Goal: Information Seeking & Learning: Learn about a topic

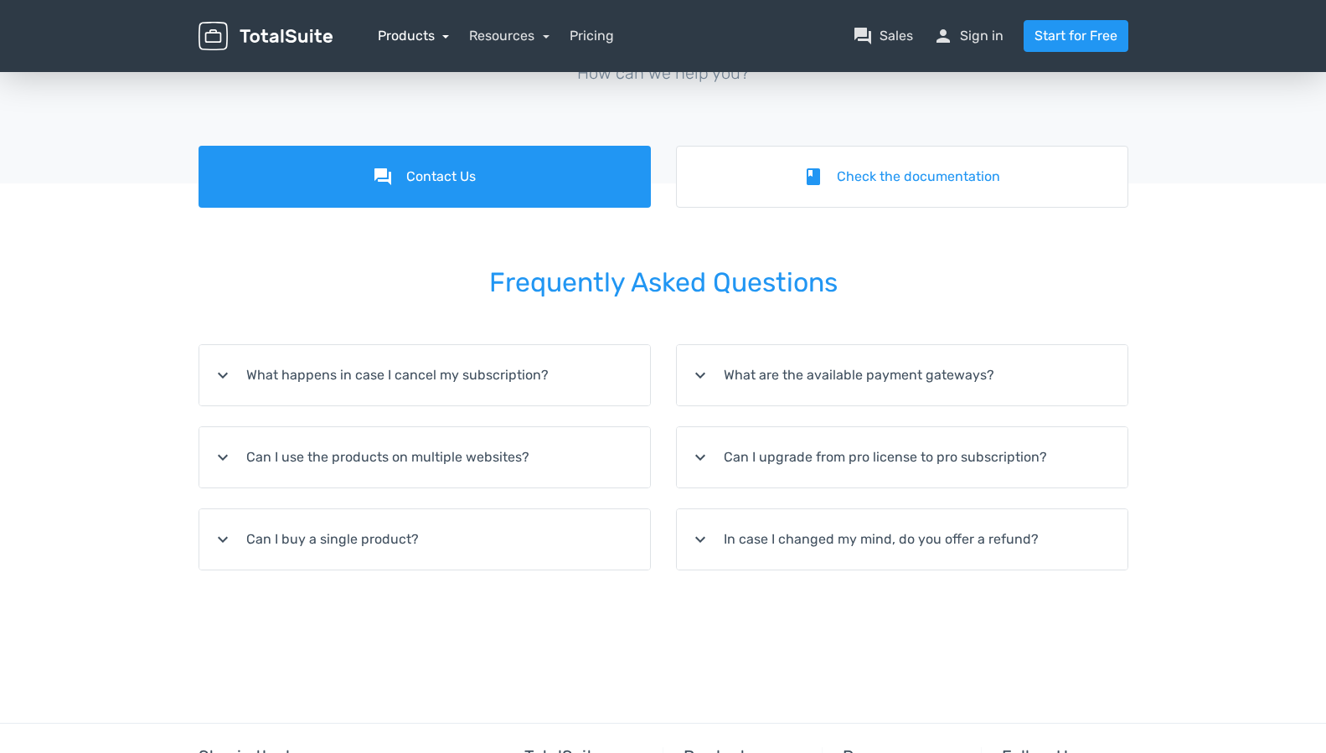
click at [421, 38] on link "Products" at bounding box center [414, 36] width 72 height 16
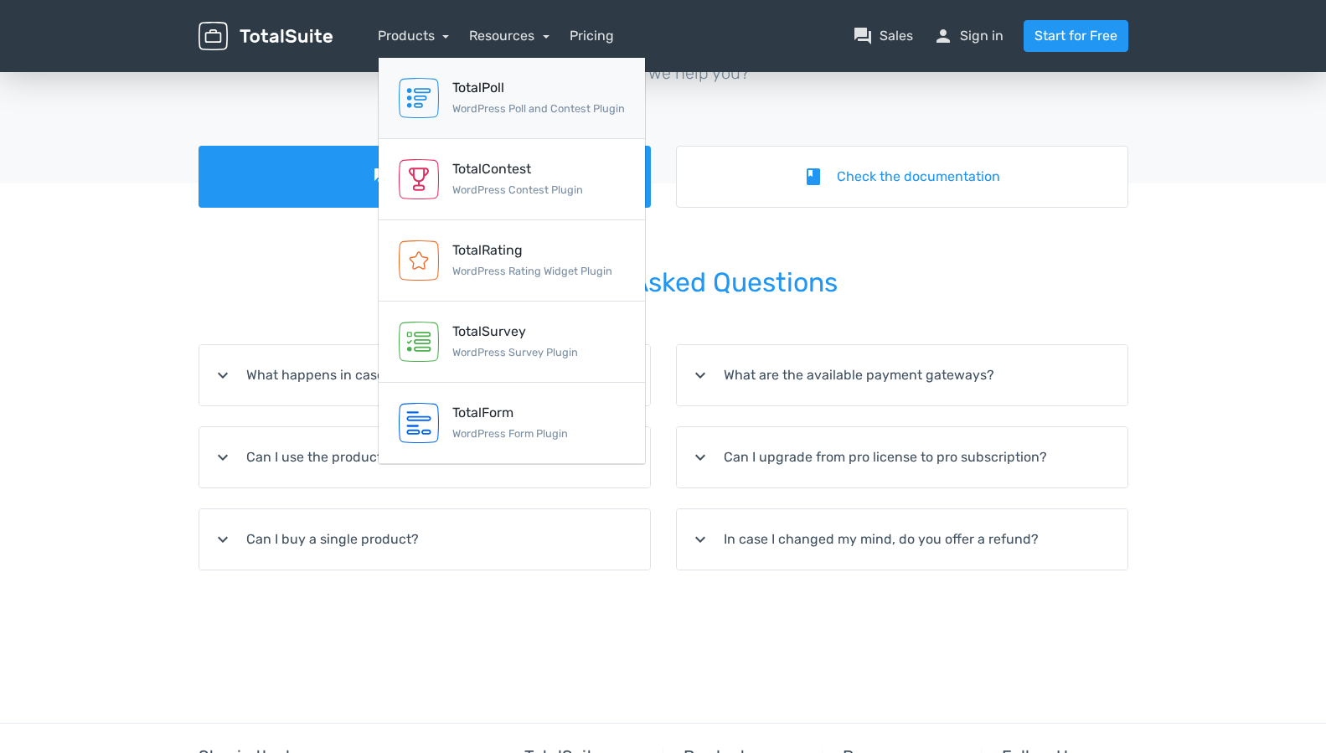
click at [494, 110] on small "WordPress Poll and Contest Plugin" at bounding box center [538, 108] width 173 height 13
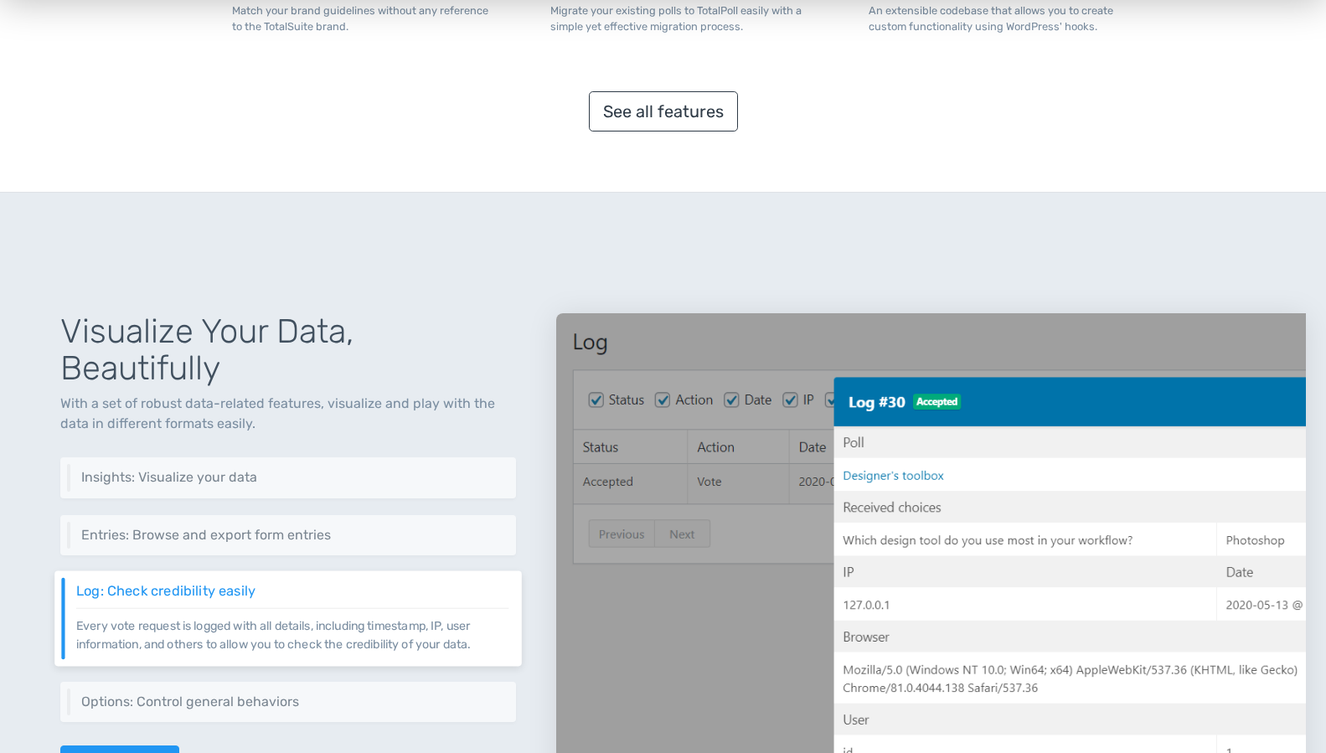
scroll to position [1572, 0]
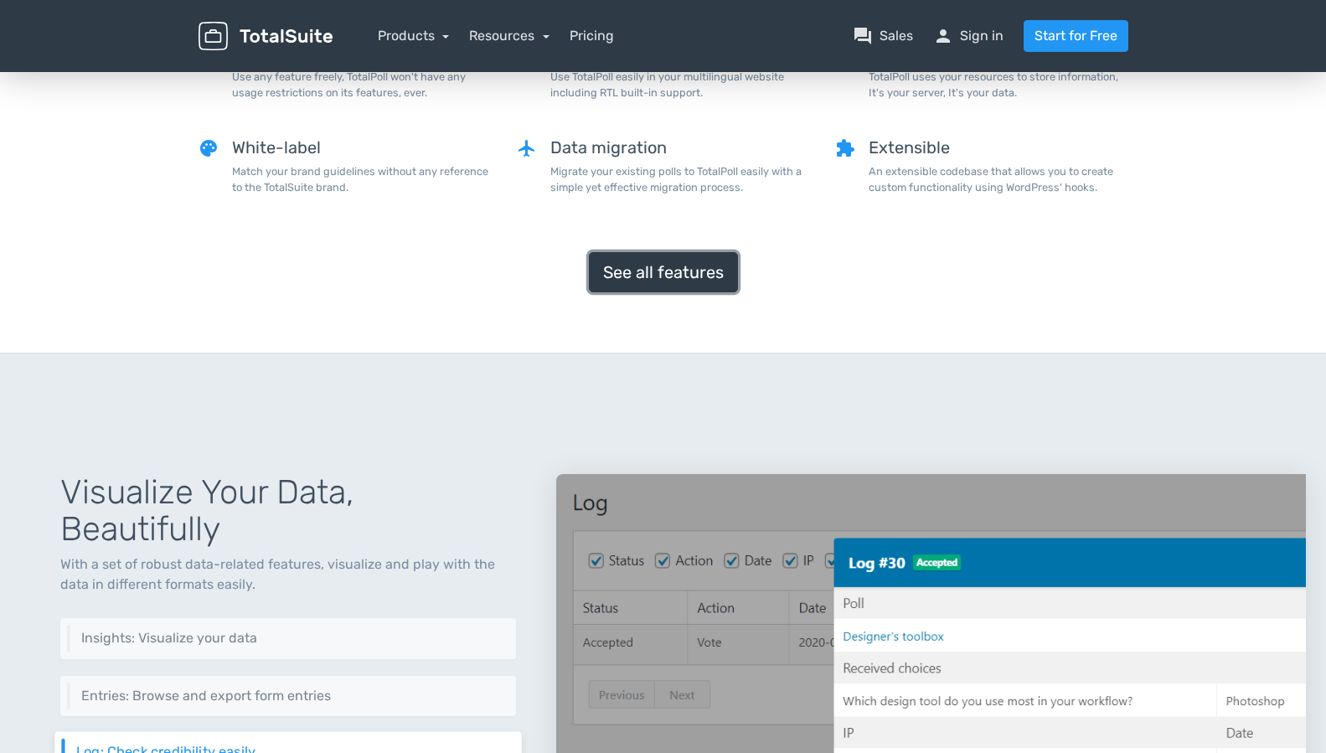
click at [682, 279] on link "See all features" at bounding box center [663, 272] width 149 height 40
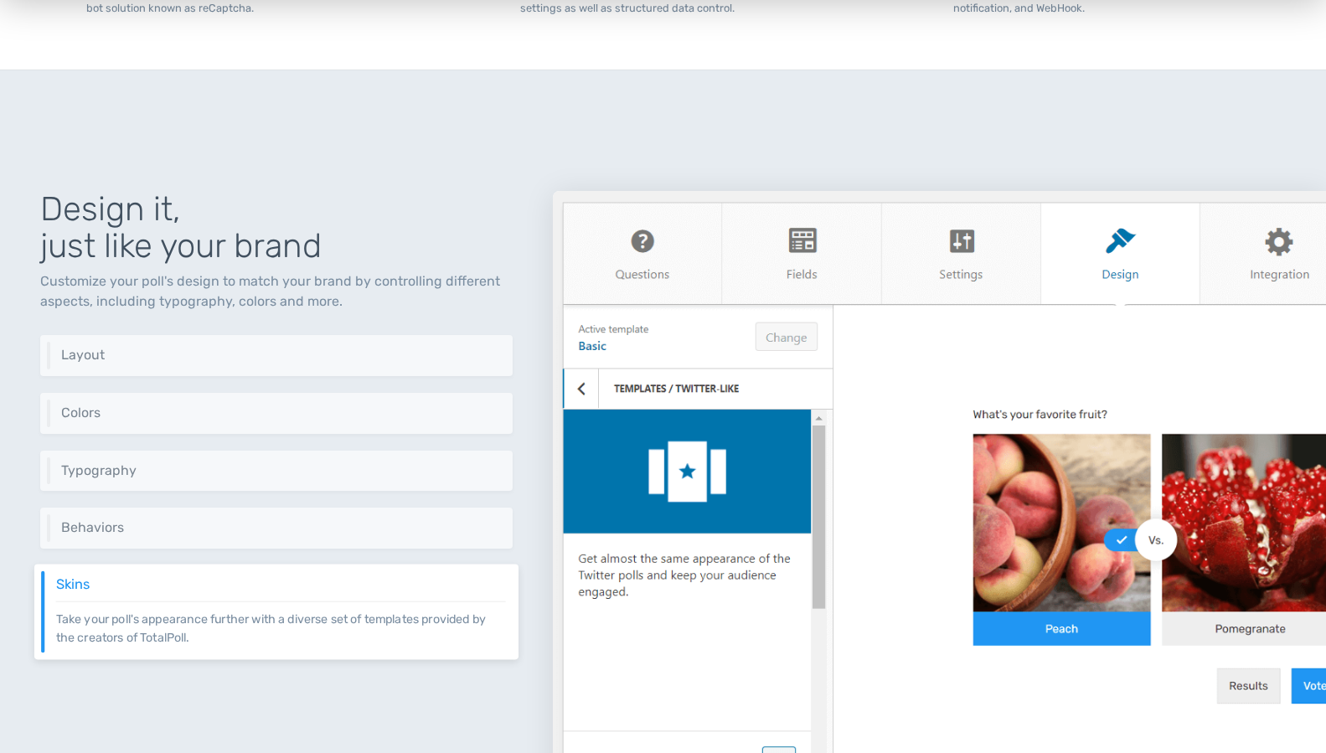
scroll to position [3075, 0]
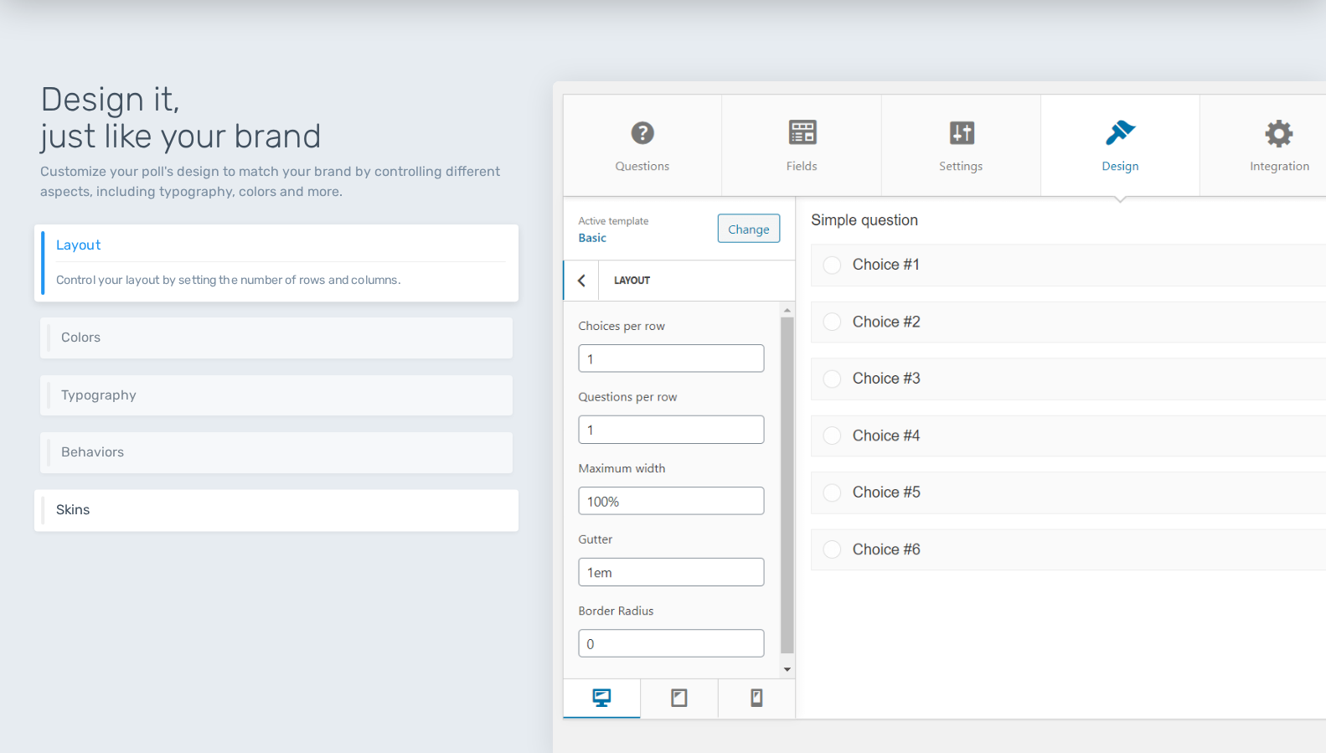
click at [248, 509] on h6 "Skins" at bounding box center [281, 510] width 450 height 15
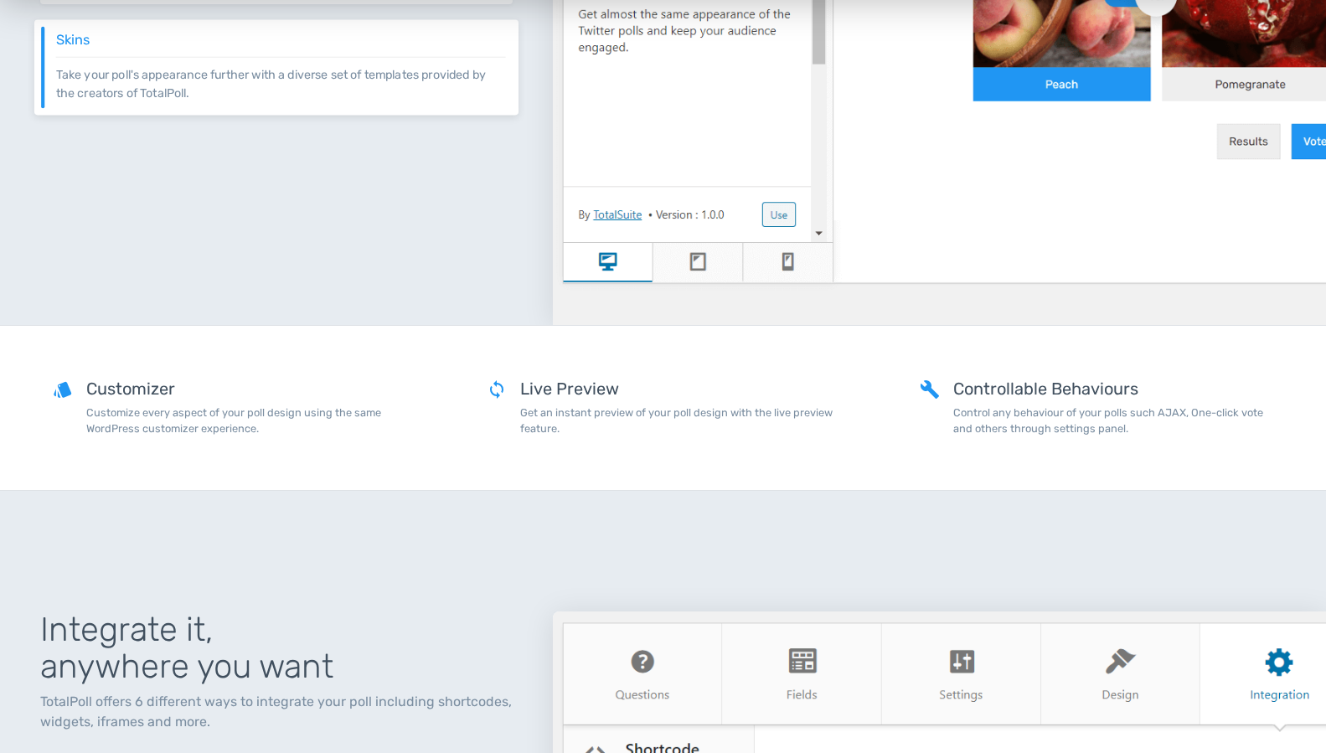
scroll to position [3958, 0]
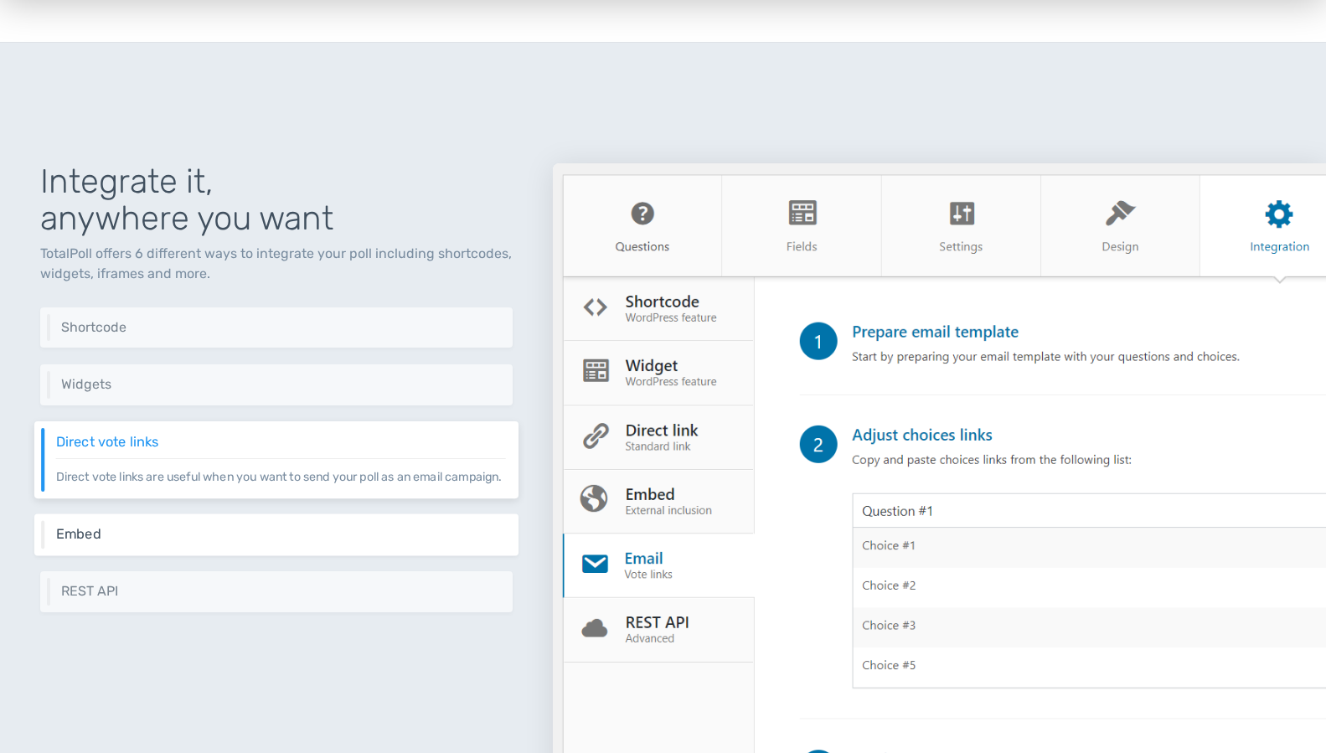
click at [174, 541] on h6 "Embed" at bounding box center [281, 533] width 450 height 15
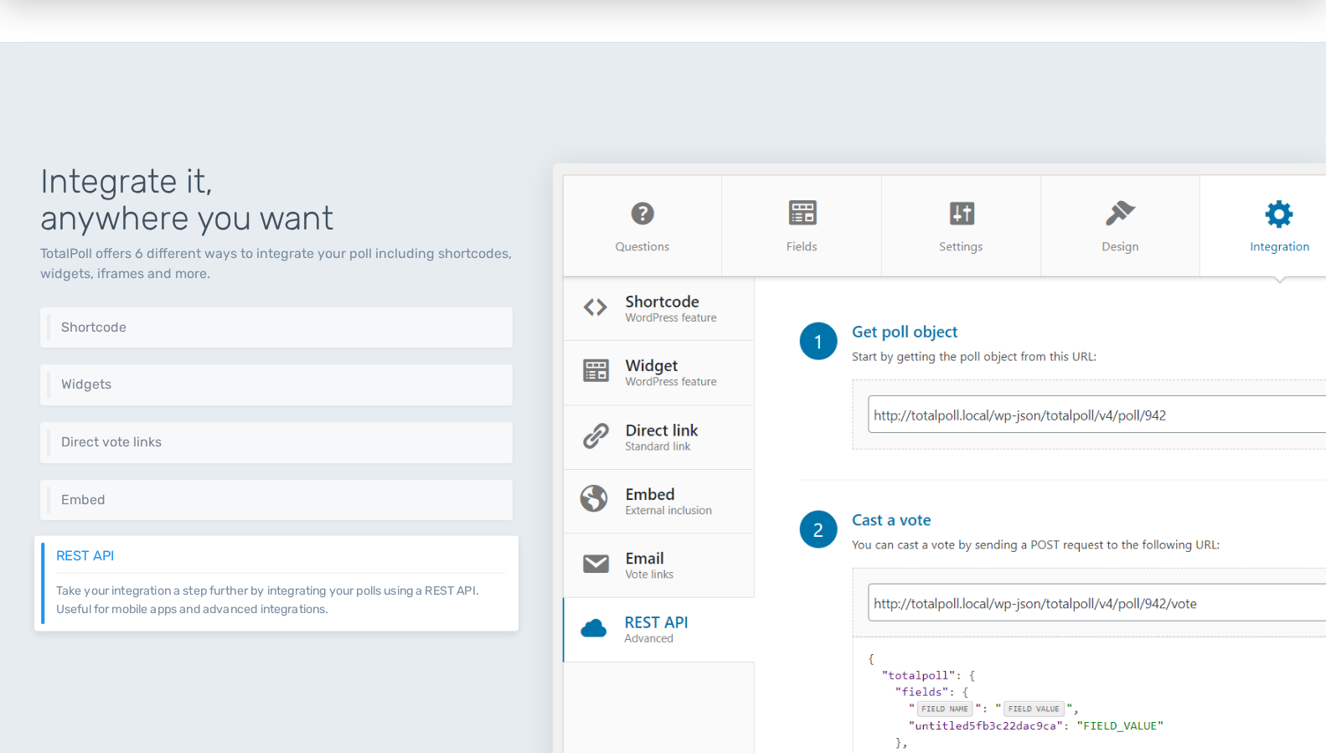
scroll to position [4078, 0]
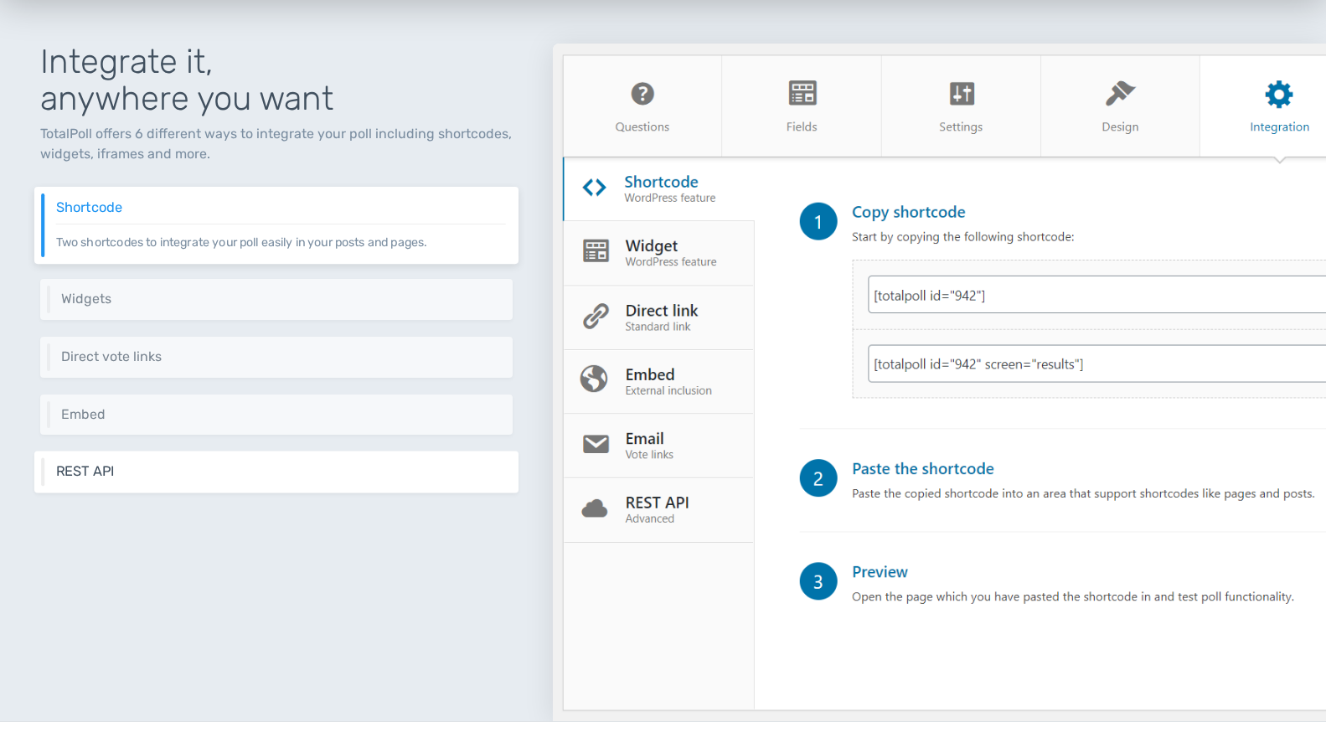
click at [279, 461] on div "REST API Take your integration a step further by integrating your polls using a…" at bounding box center [276, 473] width 484 height 42
click at [205, 473] on h6 "REST API" at bounding box center [281, 471] width 450 height 15
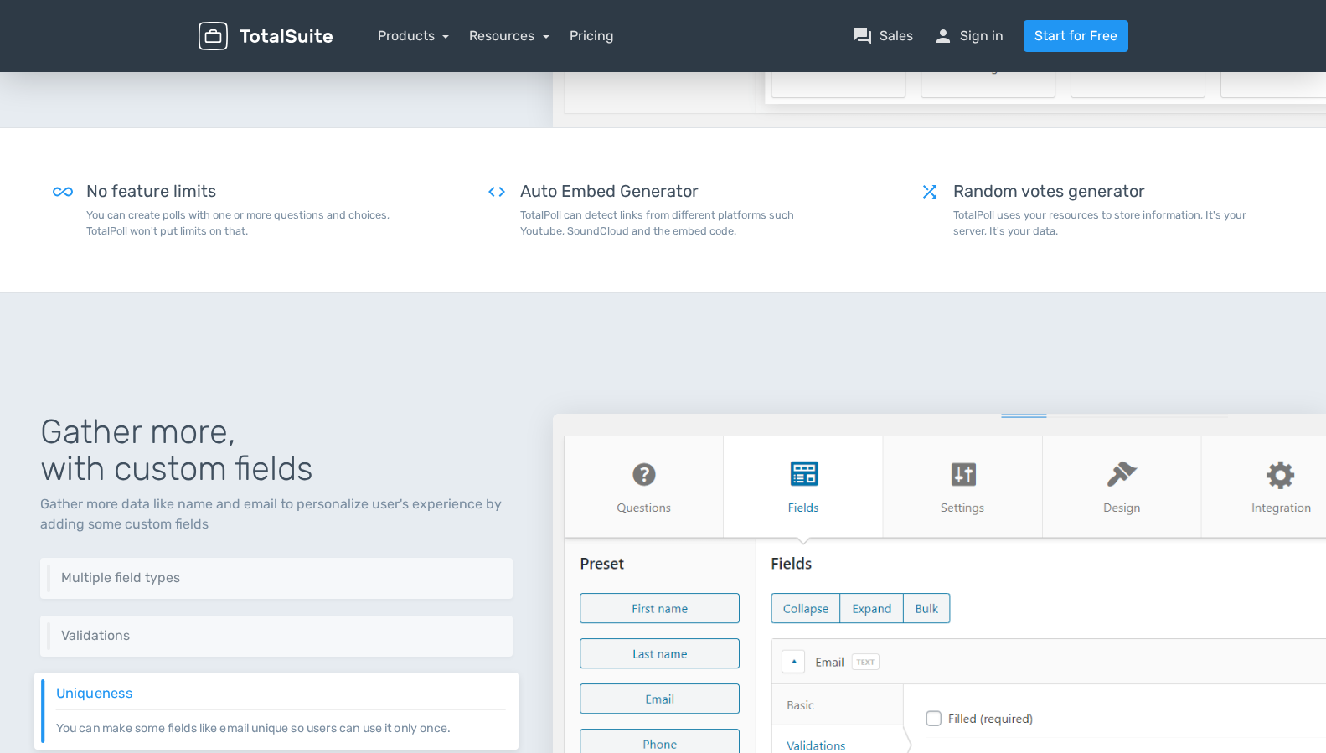
scroll to position [201, 0]
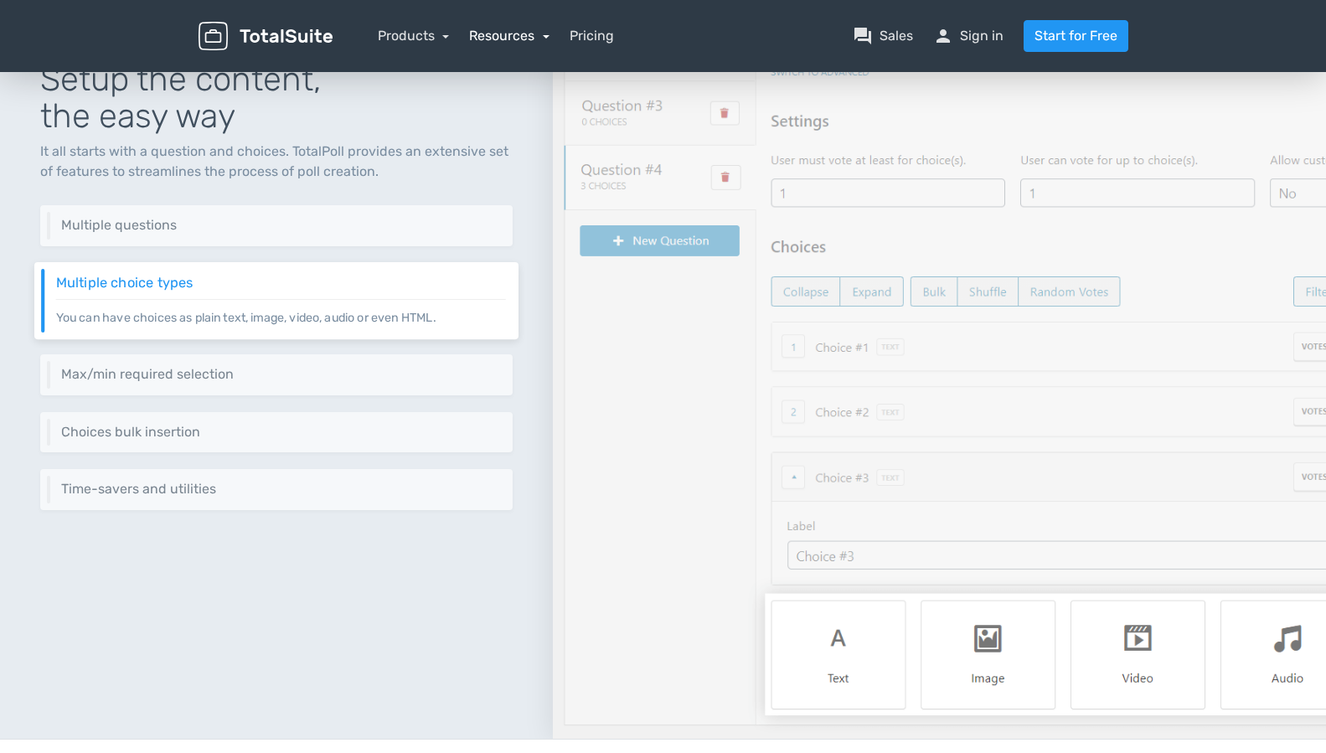
click at [520, 34] on link "Resources" at bounding box center [509, 36] width 80 height 16
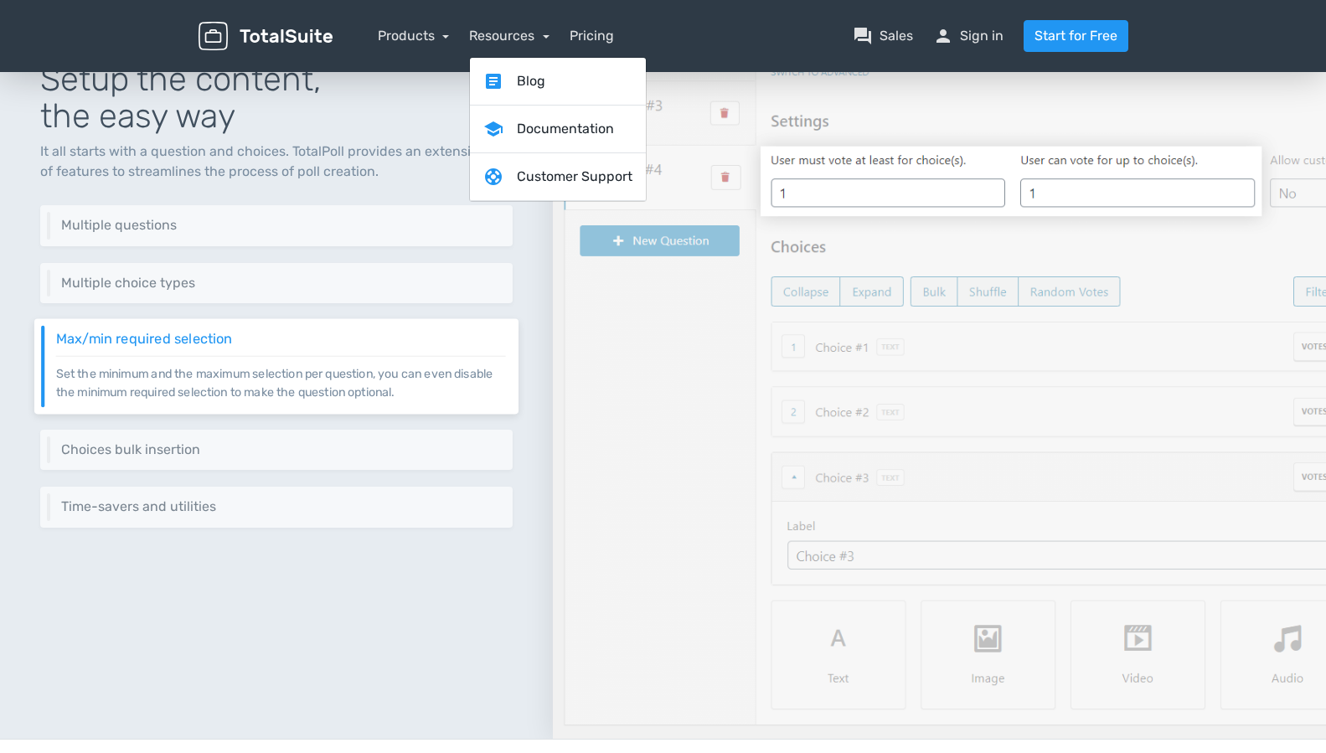
click at [1118, 85] on img at bounding box center [939, 400] width 773 height 678
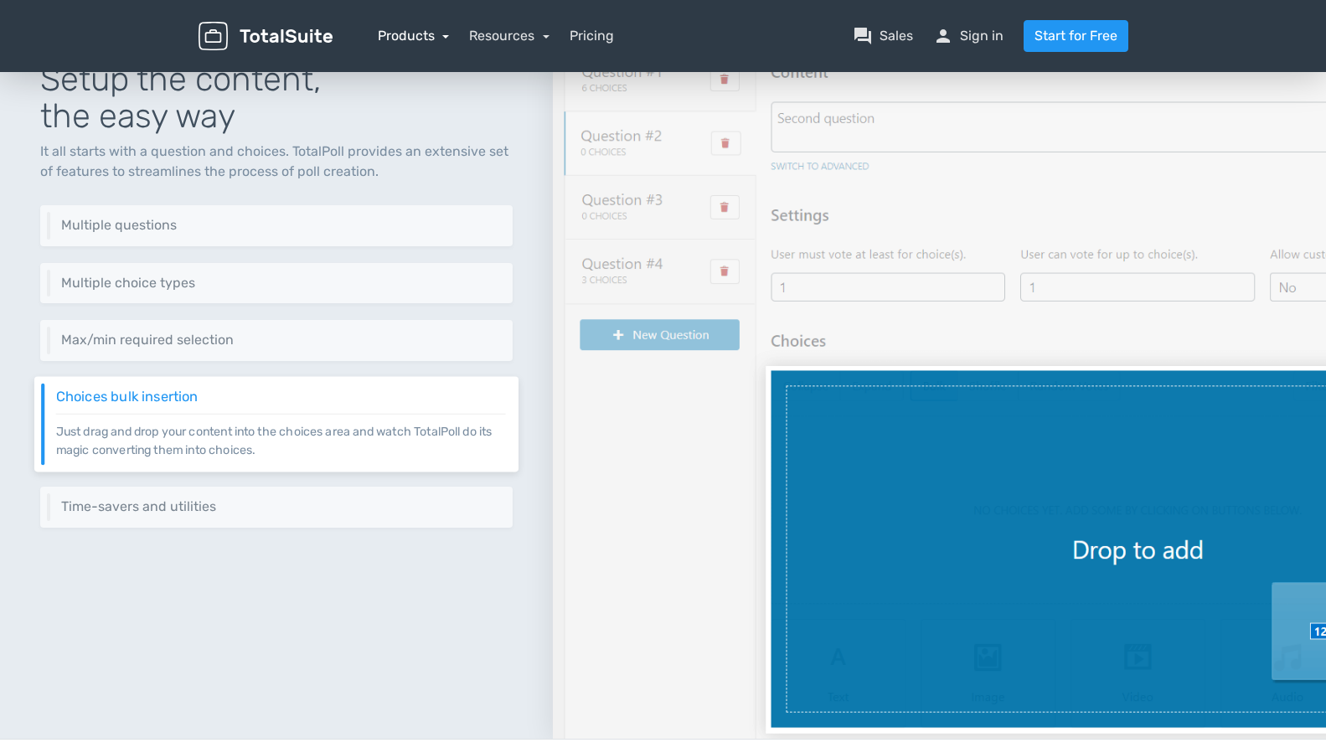
click at [428, 39] on link "Products" at bounding box center [414, 36] width 72 height 16
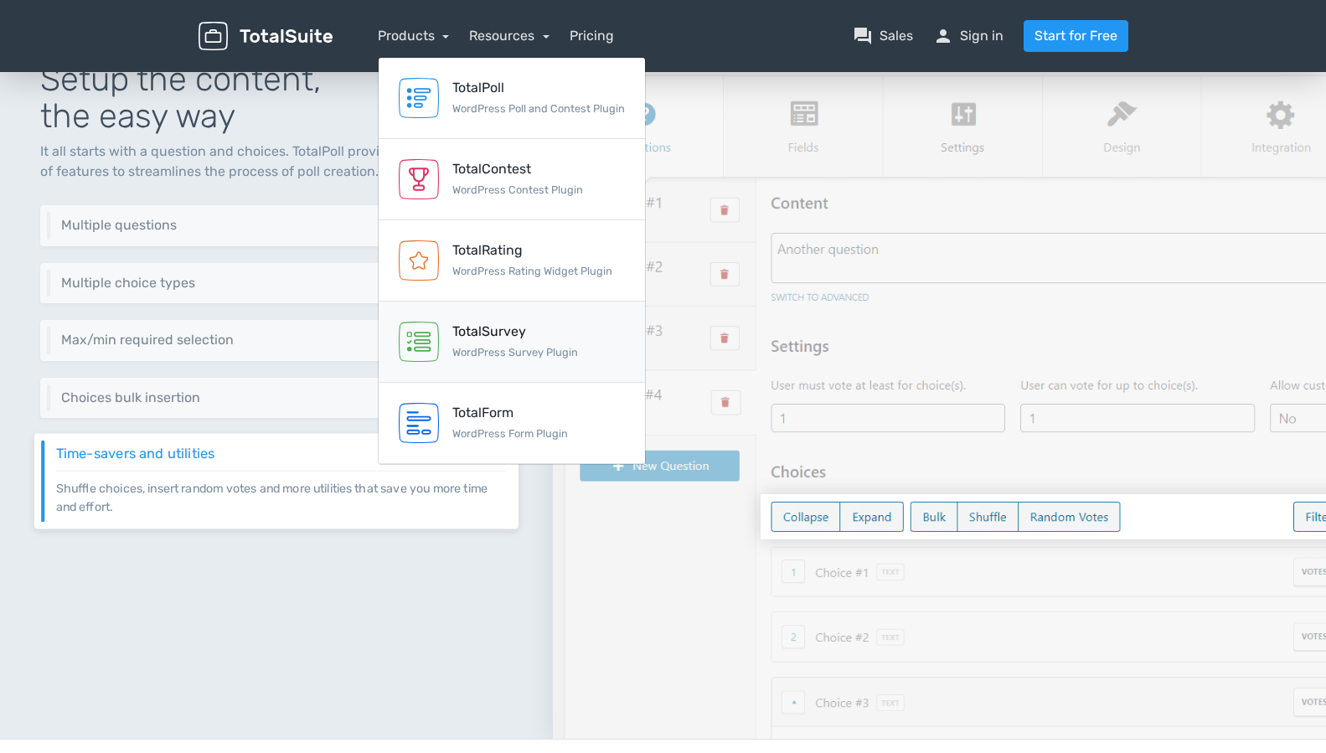
click at [530, 342] on div "TotalSurvey WordPress Survey Plugin" at bounding box center [515, 342] width 126 height 40
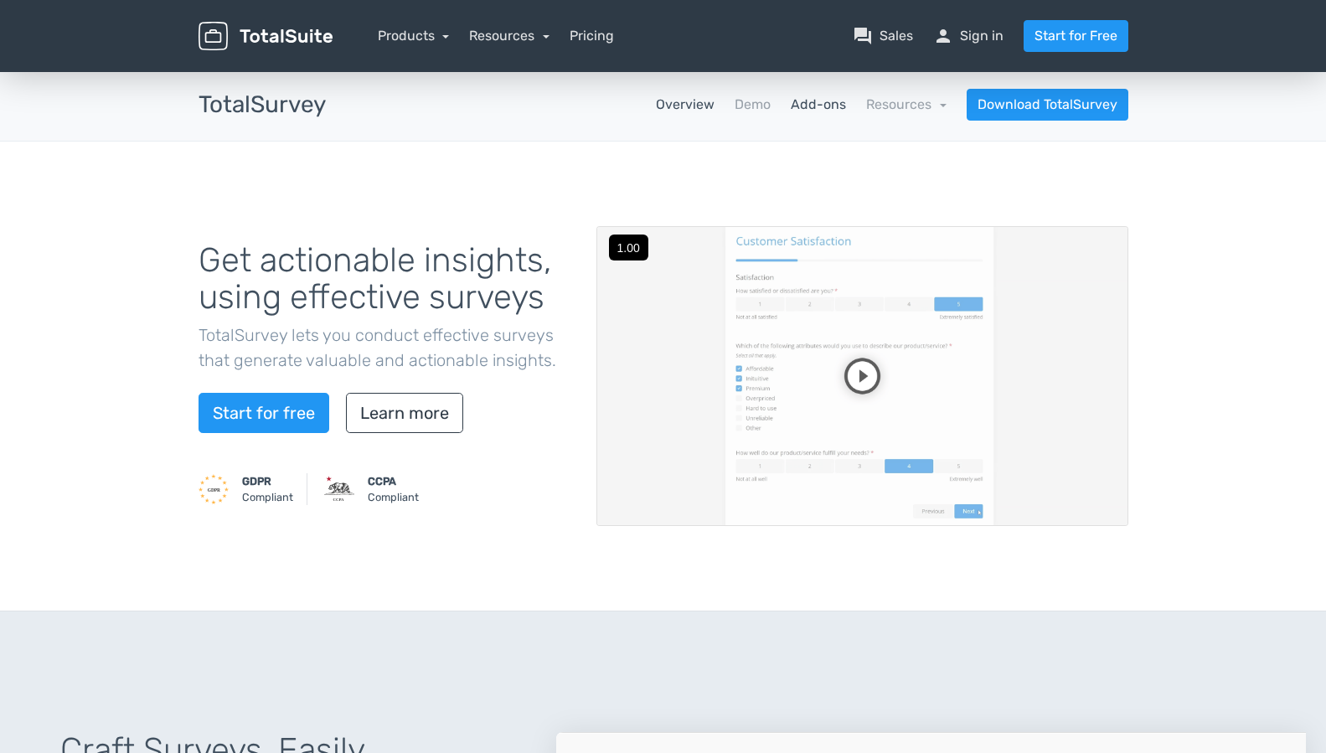
click at [829, 113] on link "Add-ons" at bounding box center [818, 105] width 55 height 20
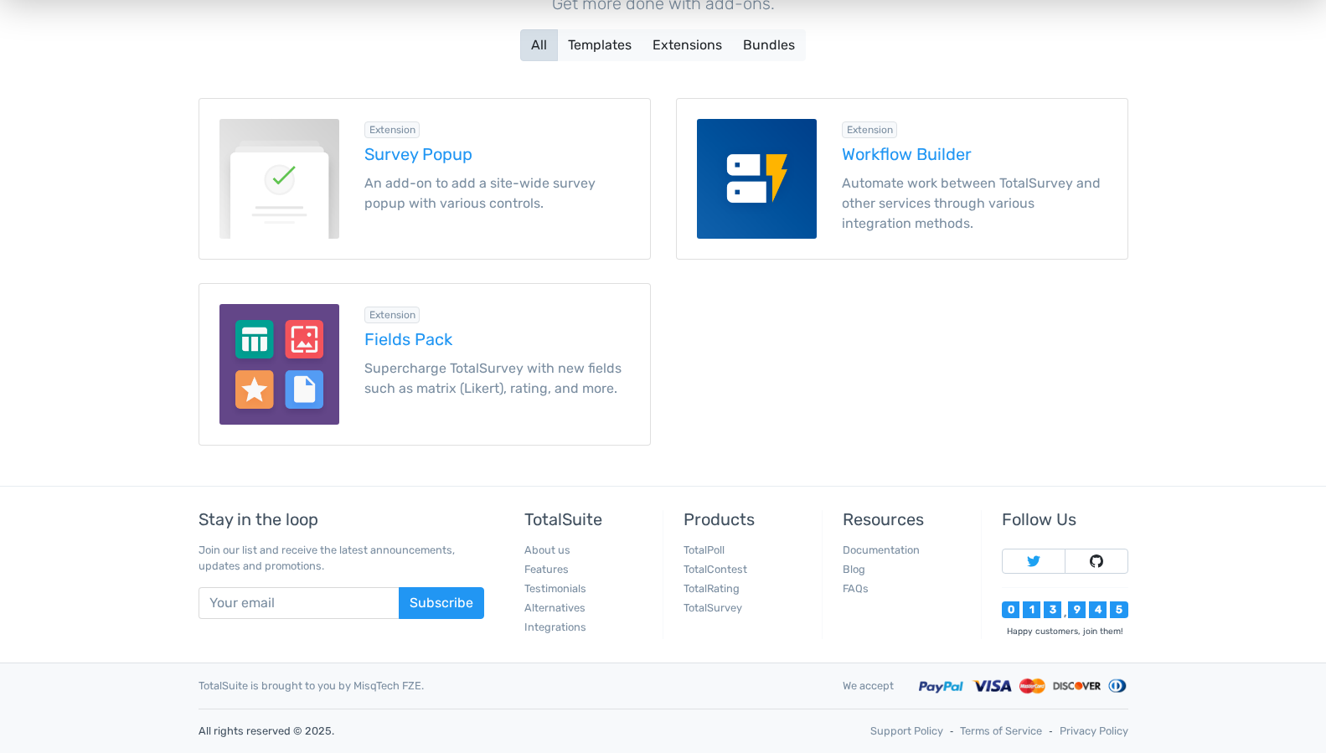
scroll to position [88, 0]
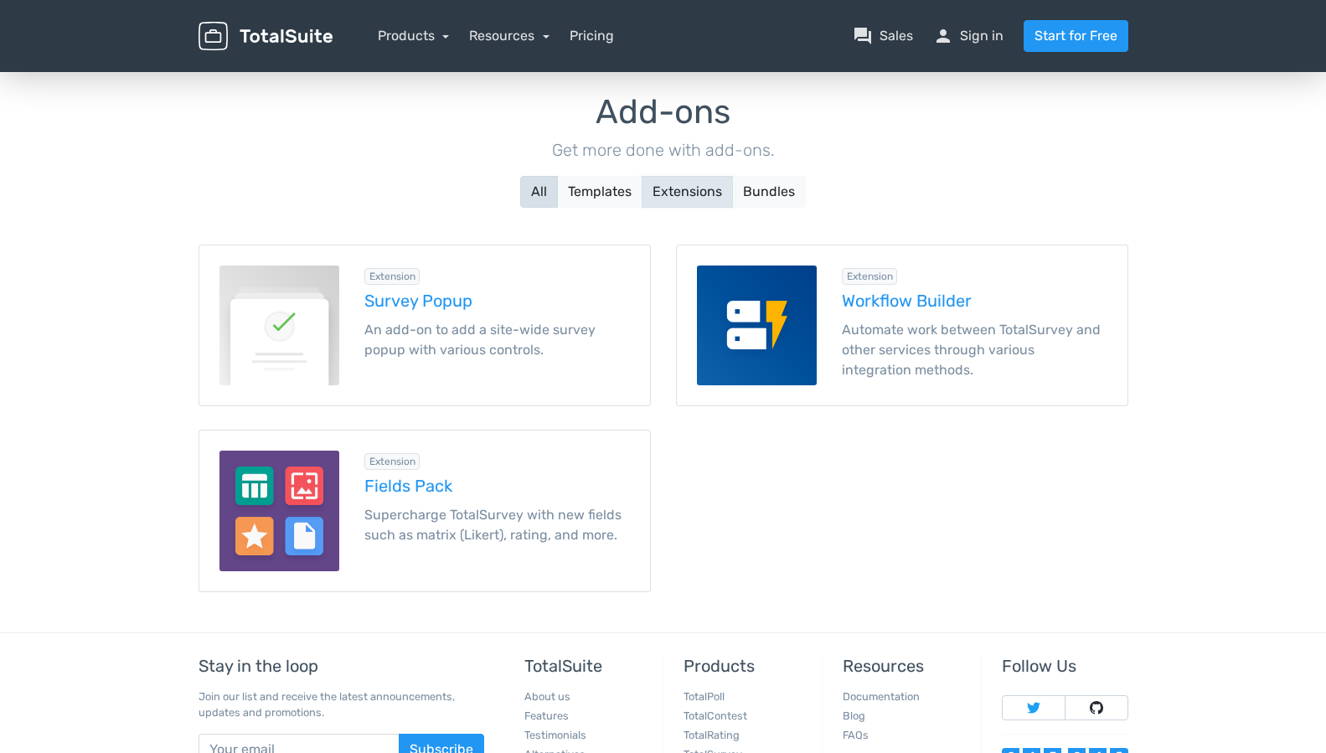
click at [702, 194] on button "Extensions" at bounding box center [687, 192] width 91 height 32
click at [678, 192] on button "Extensions" at bounding box center [687, 192] width 91 height 32
click at [565, 199] on button "Templates" at bounding box center [599, 192] width 85 height 32
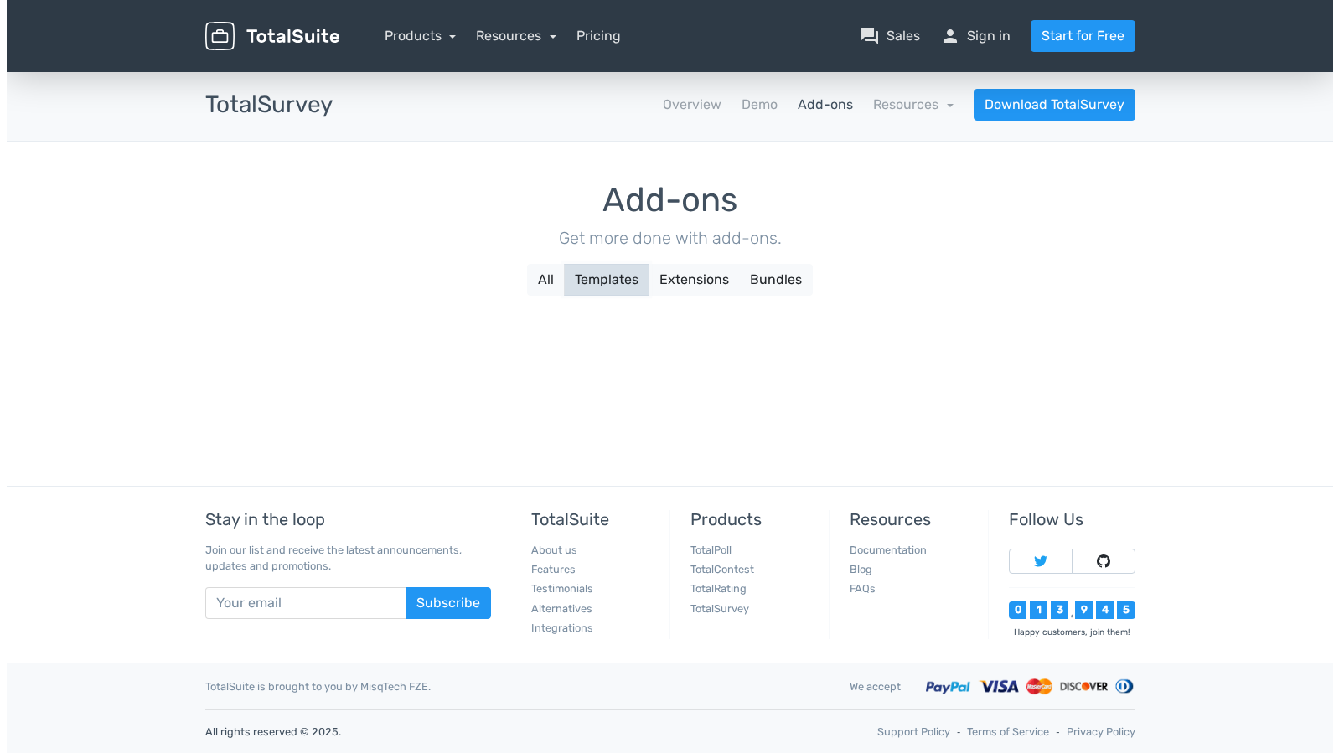
scroll to position [0, 0]
click at [702, 281] on button "Extensions" at bounding box center [693, 280] width 91 height 32
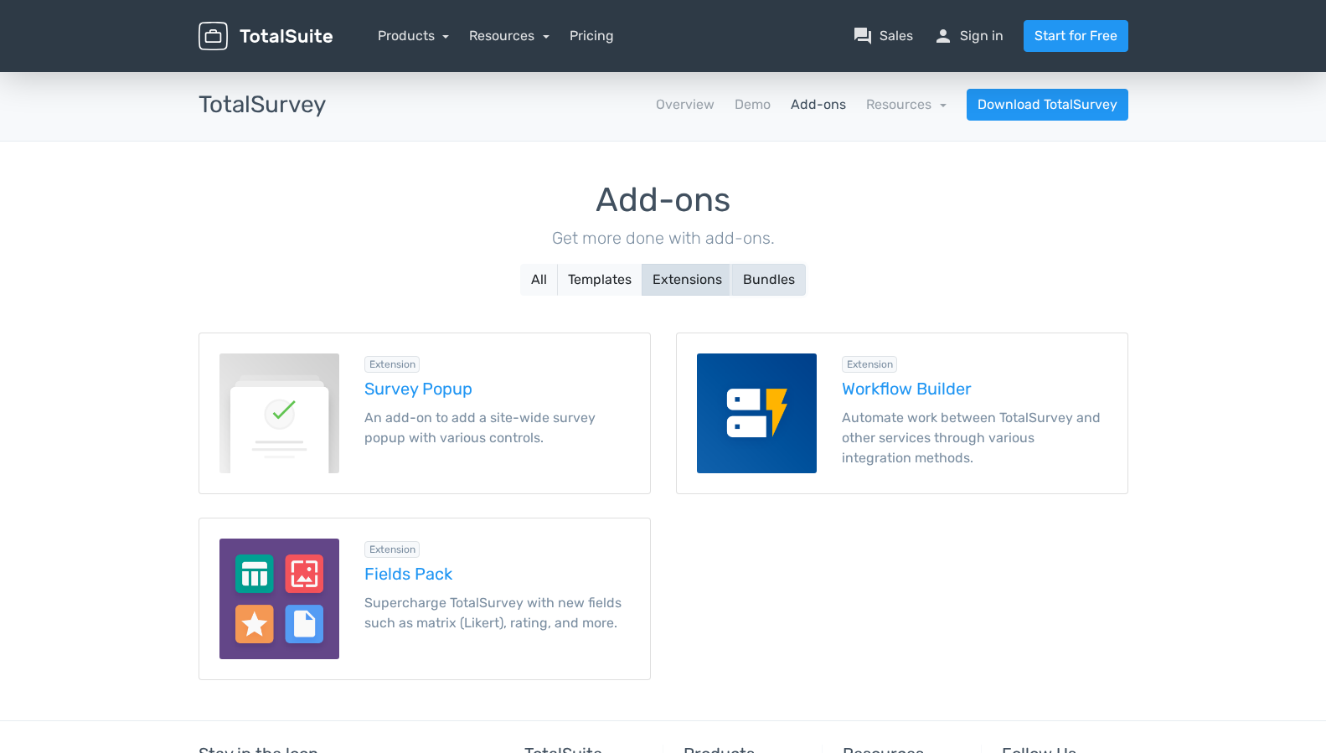
click at [763, 277] on button "Bundles" at bounding box center [769, 280] width 74 height 32
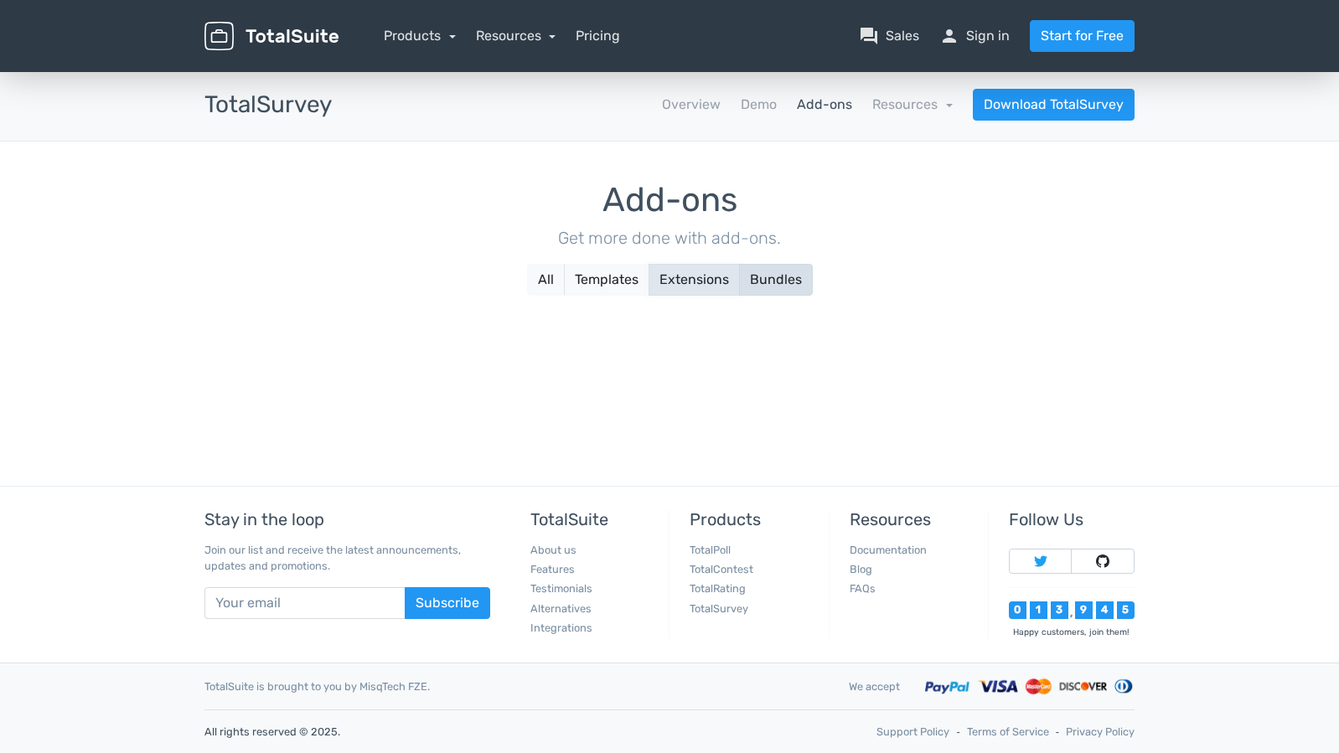
click at [700, 281] on button "Extensions" at bounding box center [693, 280] width 91 height 32
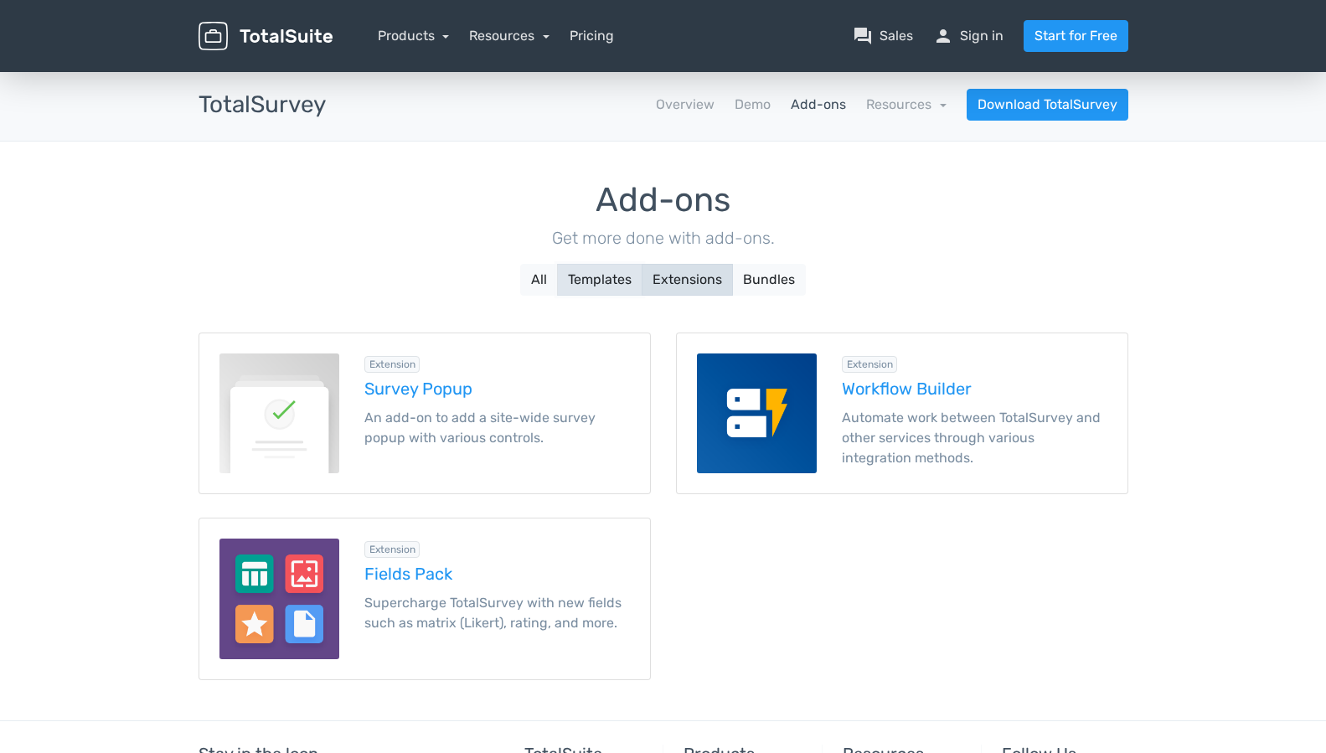
click at [597, 285] on button "Templates" at bounding box center [599, 280] width 85 height 32
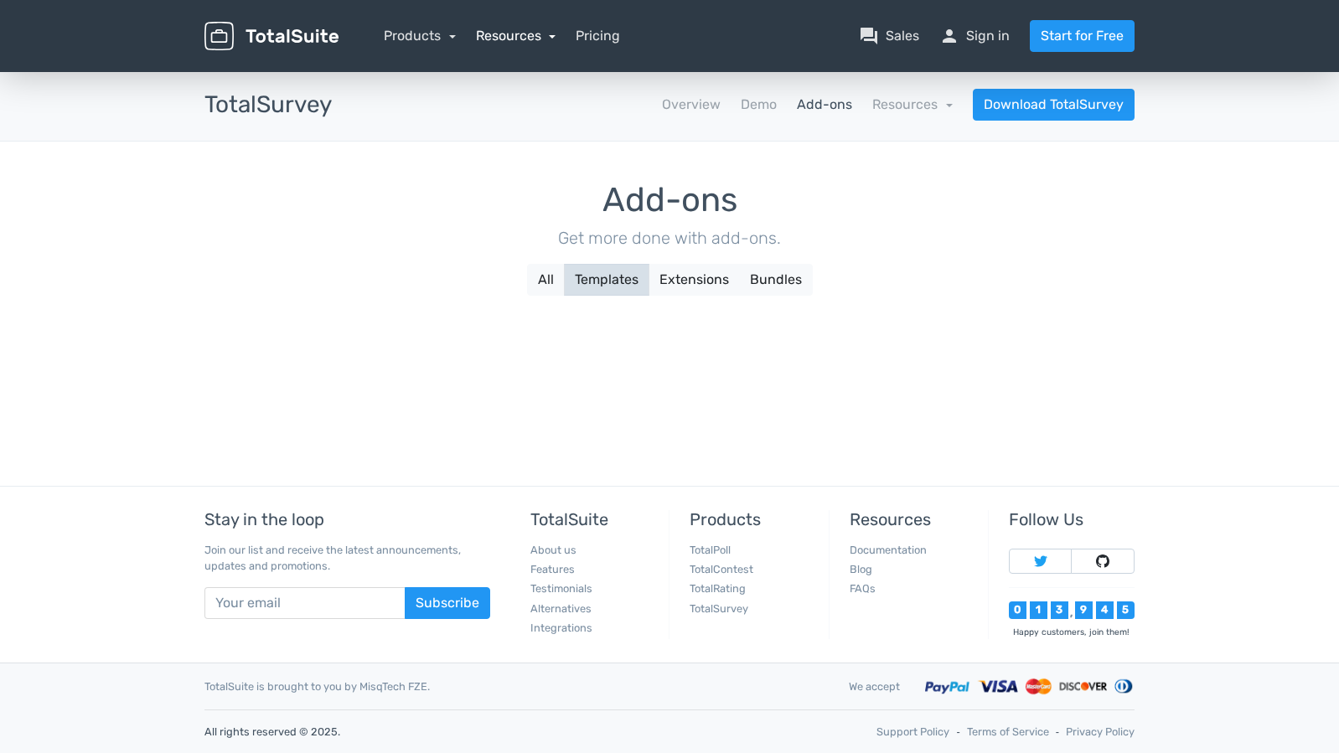
click at [521, 39] on link "Resources" at bounding box center [516, 36] width 80 height 16
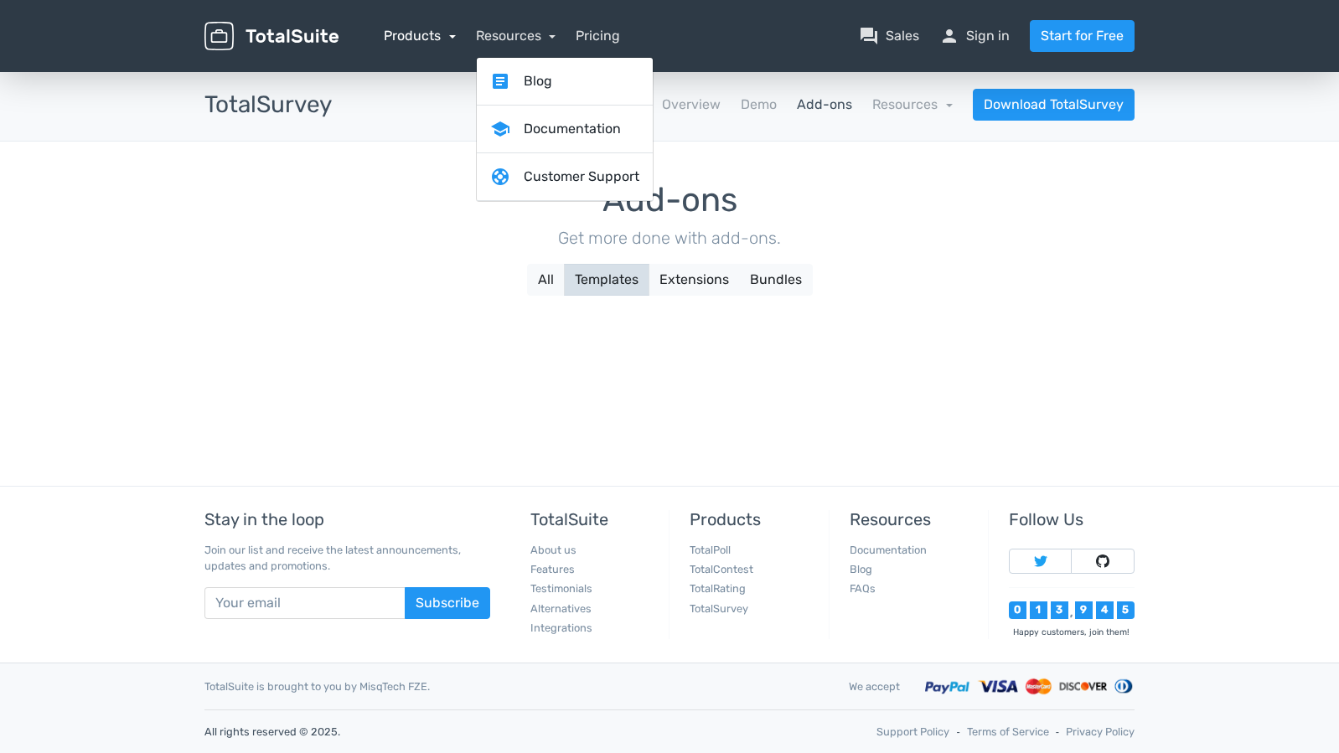
click at [433, 36] on link "Products" at bounding box center [420, 36] width 72 height 16
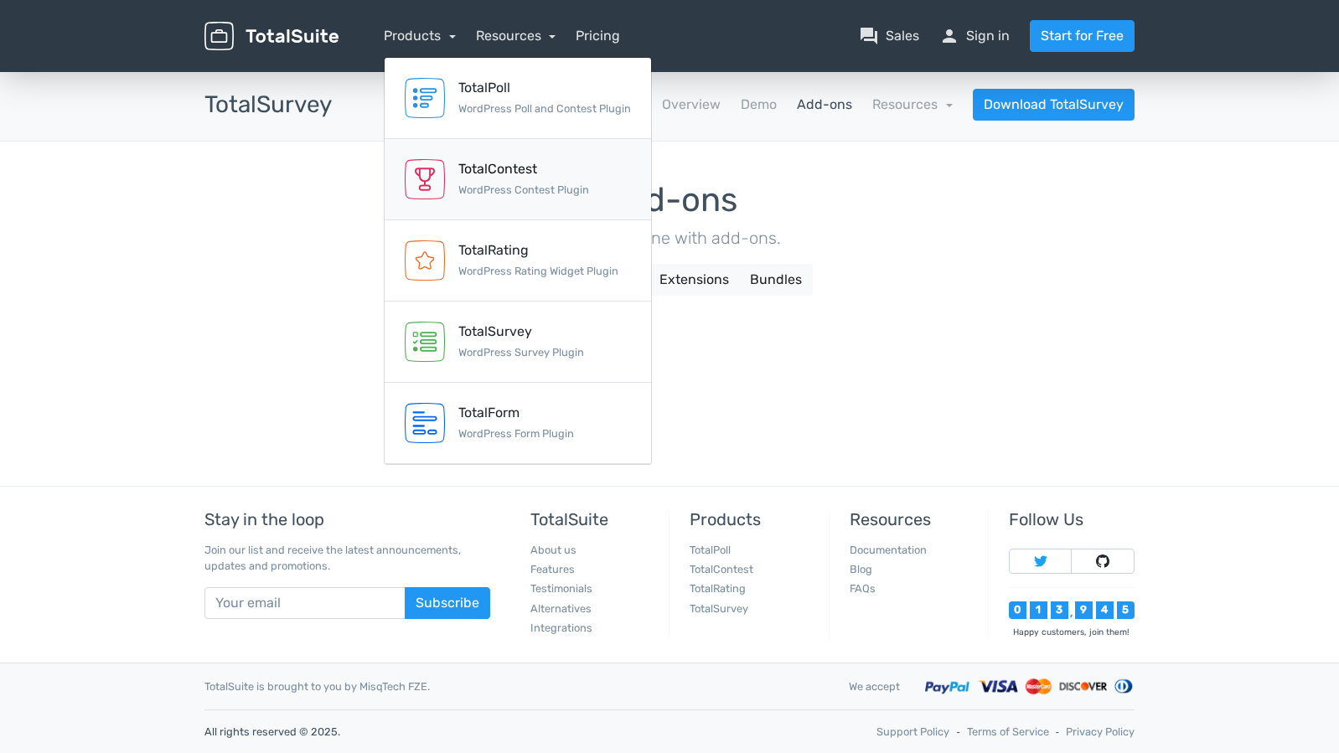
click at [532, 178] on div "TotalContest" at bounding box center [523, 169] width 131 height 20
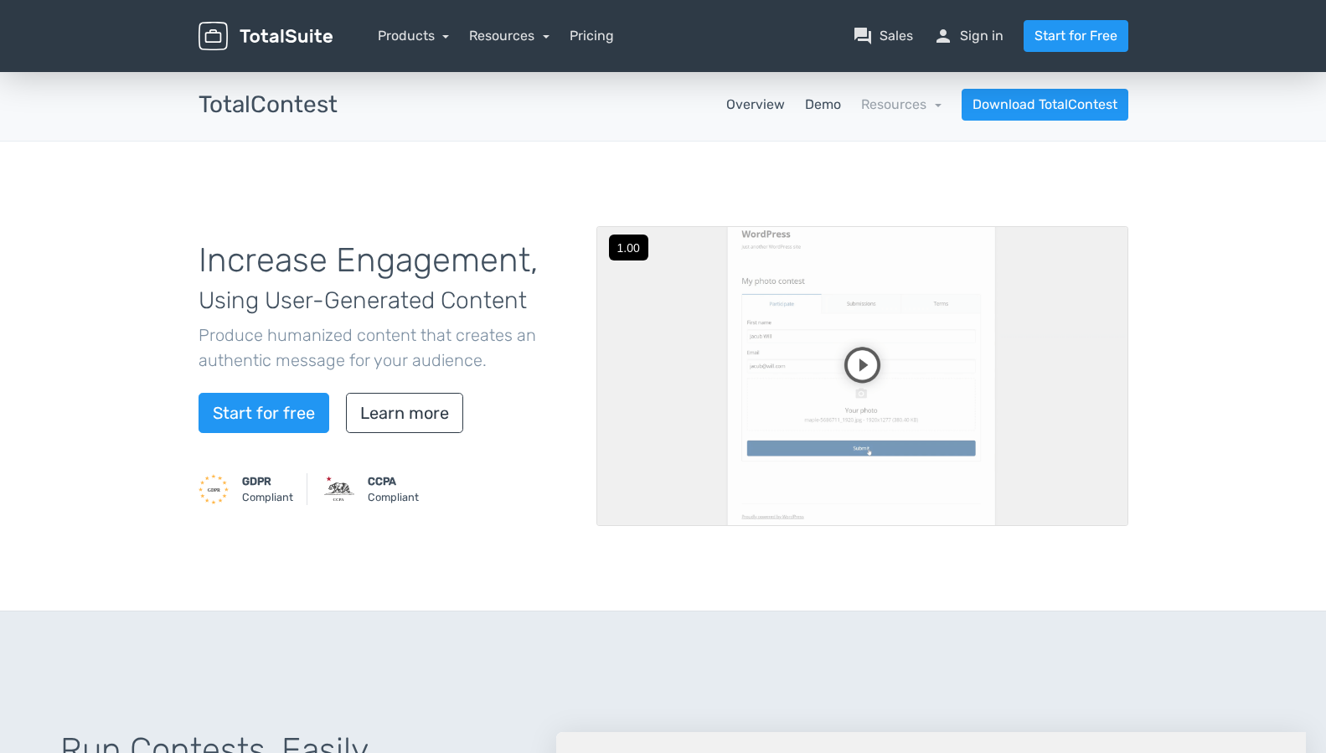
click at [807, 96] on link "Demo" at bounding box center [823, 105] width 36 height 20
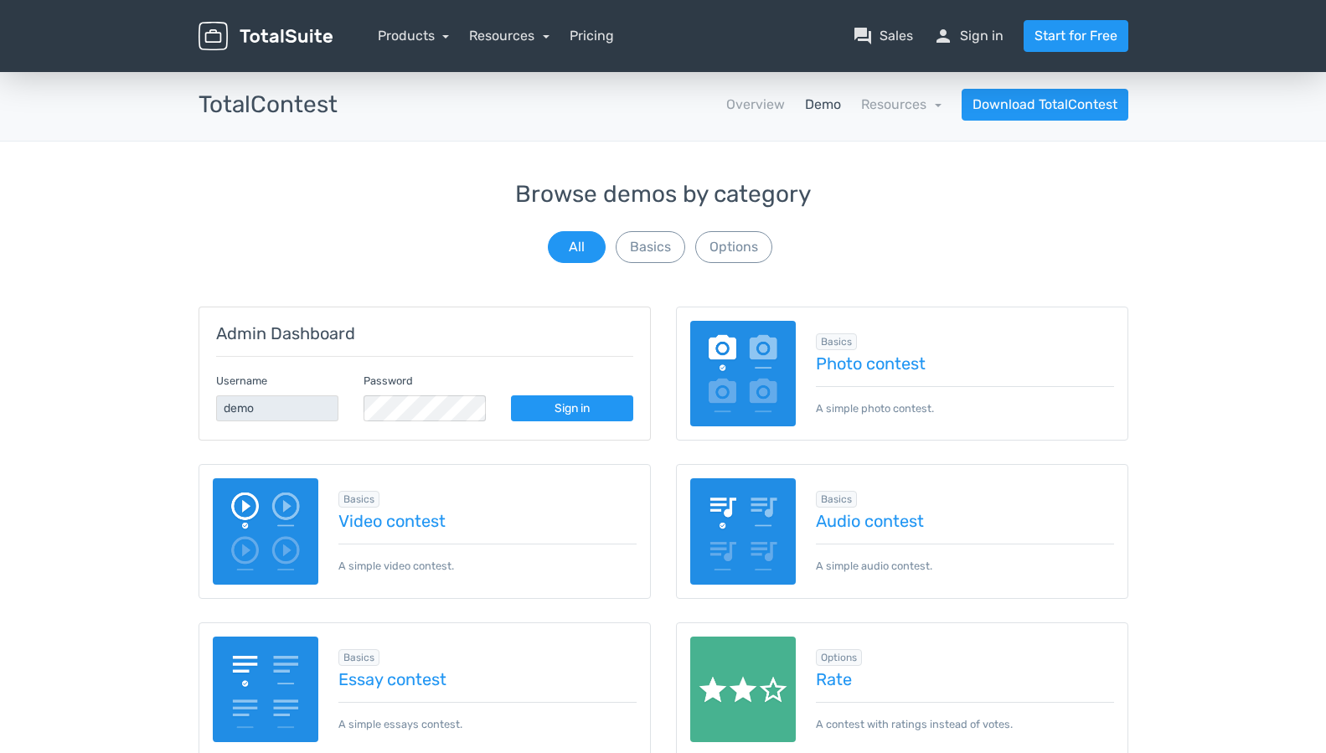
click at [844, 111] on nav "Overview Demo Resources school Documentation article Changelog Download TotalCo…" at bounding box center [745, 105] width 791 height 32
click at [401, 35] on link "Products" at bounding box center [414, 36] width 72 height 16
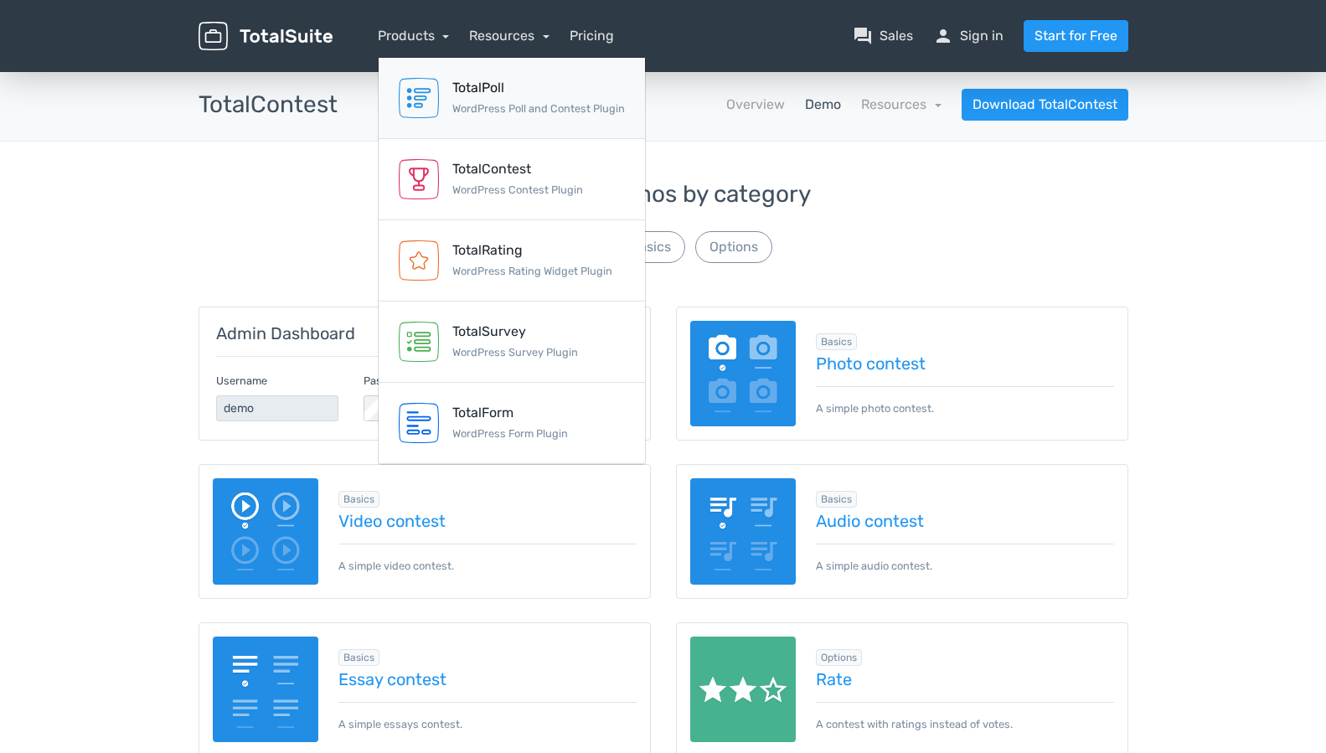
click at [442, 99] on link "TotalPoll WordPress Poll and Contest Plugin" at bounding box center [512, 98] width 266 height 81
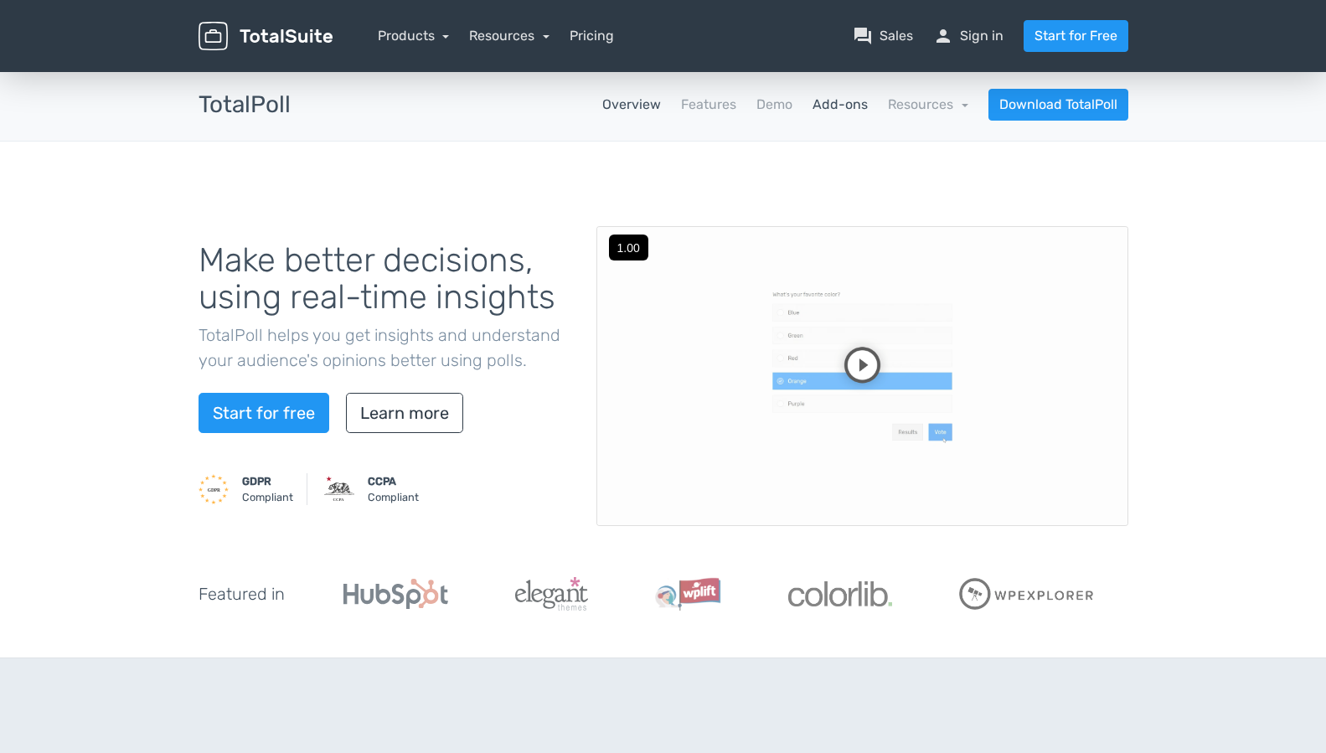
click at [845, 105] on link "Add-ons" at bounding box center [840, 105] width 55 height 20
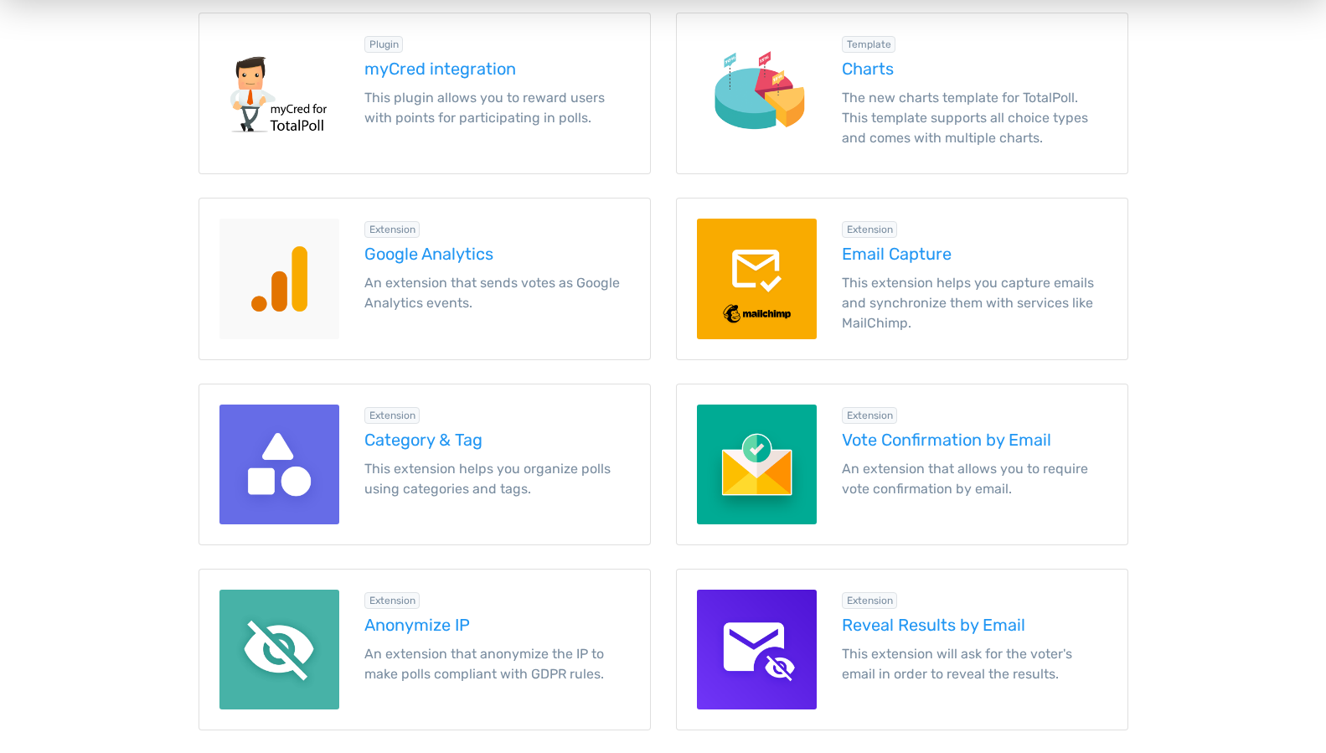
scroll to position [2116, 0]
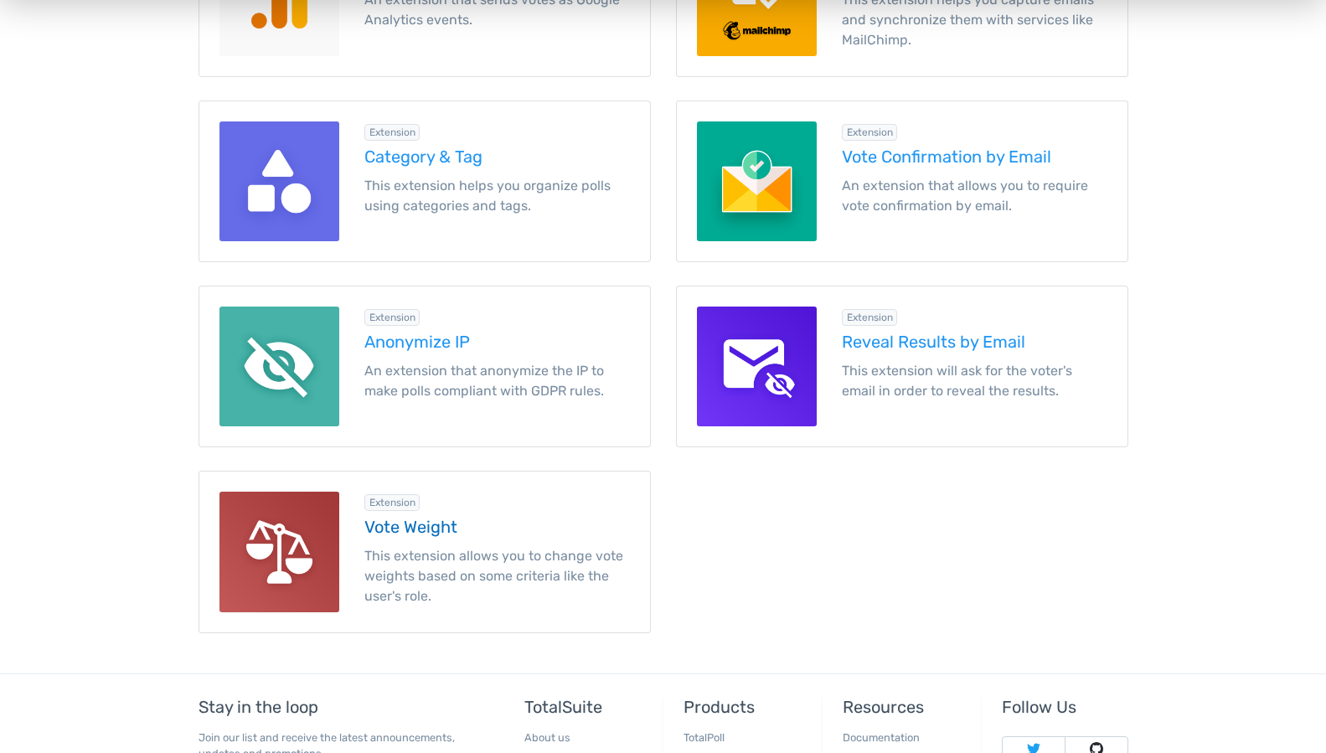
click at [430, 521] on h5 "Vote Weight" at bounding box center [497, 527] width 266 height 18
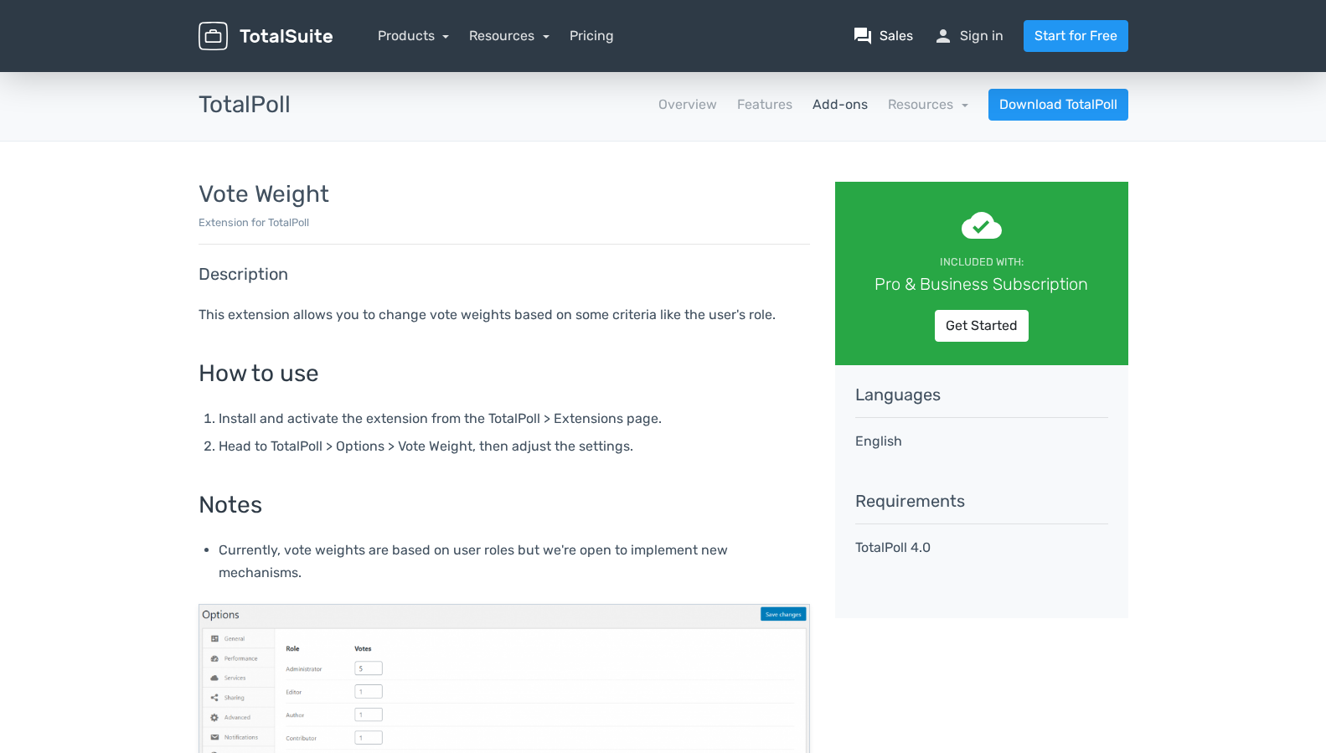
click at [900, 38] on link "question_answer Sales" at bounding box center [883, 36] width 60 height 20
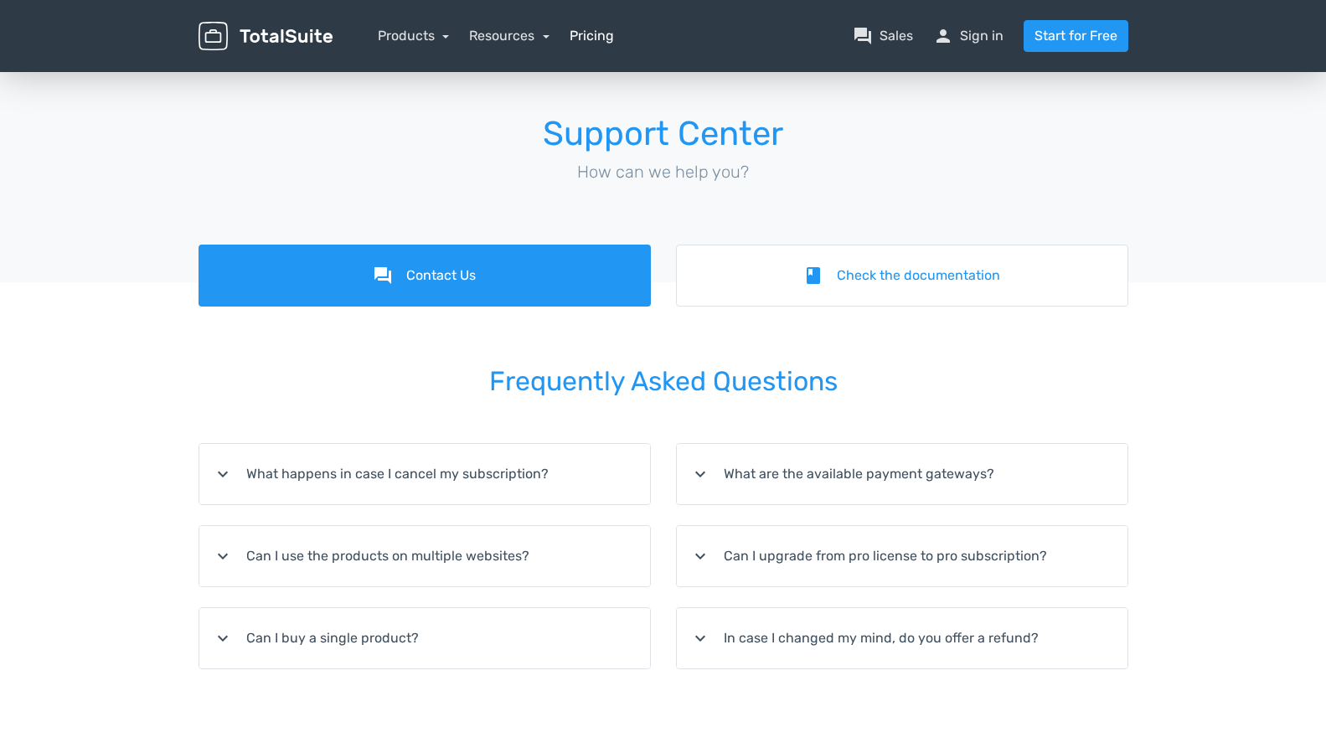
click at [591, 39] on link "Pricing" at bounding box center [592, 36] width 44 height 20
